Goal: Task Accomplishment & Management: Manage account settings

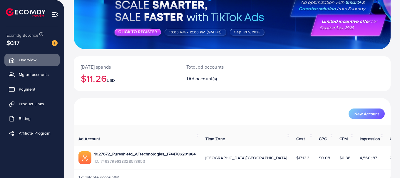
scroll to position [77, 0]
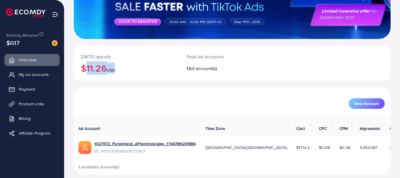
drag, startPoint x: 81, startPoint y: 71, endPoint x: 123, endPoint y: 71, distance: 41.5
click at [123, 71] on h2 "$11.26 USD" at bounding box center [126, 68] width 91 height 11
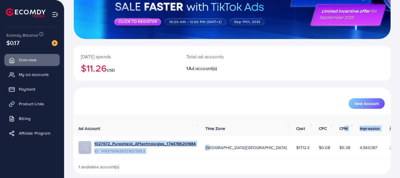
drag, startPoint x: 217, startPoint y: 141, endPoint x: 296, endPoint y: 113, distance: 84.1
click at [298, 117] on table "Ad Account Time Zone Cost CPC CPM Impression Clicks CTR (%) 1027672_Pureshield_…" at bounding box center [250, 137] width 352 height 44
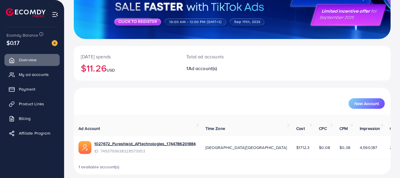
click at [292, 96] on div "New Account" at bounding box center [232, 101] width 315 height 15
click at [26, 72] on span "My ad accounts" at bounding box center [35, 75] width 30 height 6
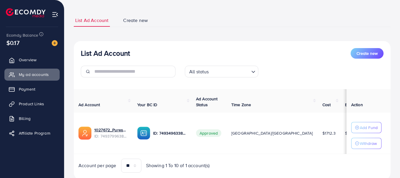
scroll to position [0, 34]
